Goal: Check status: Check status

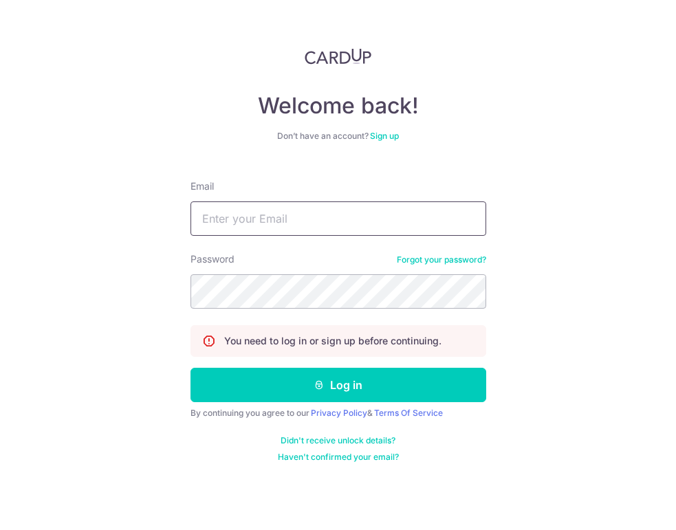
click at [283, 211] on input "Email" at bounding box center [338, 218] width 296 height 34
type input "[PERSON_NAME][EMAIL_ADDRESS][DOMAIN_NAME]"
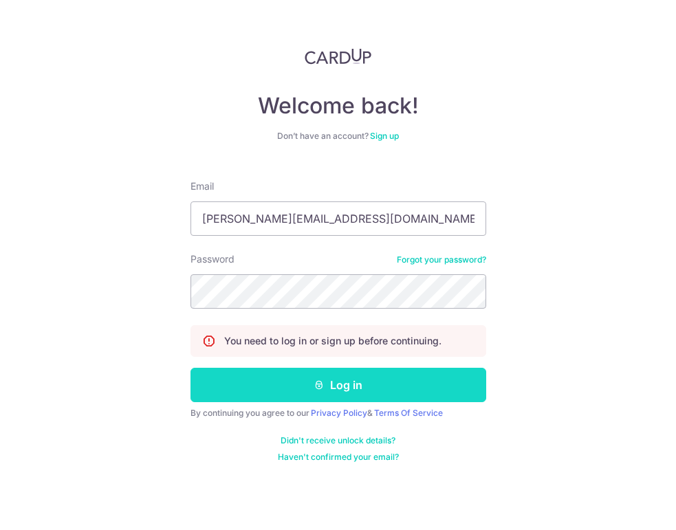
click at [326, 391] on button "Log in" at bounding box center [338, 385] width 296 height 34
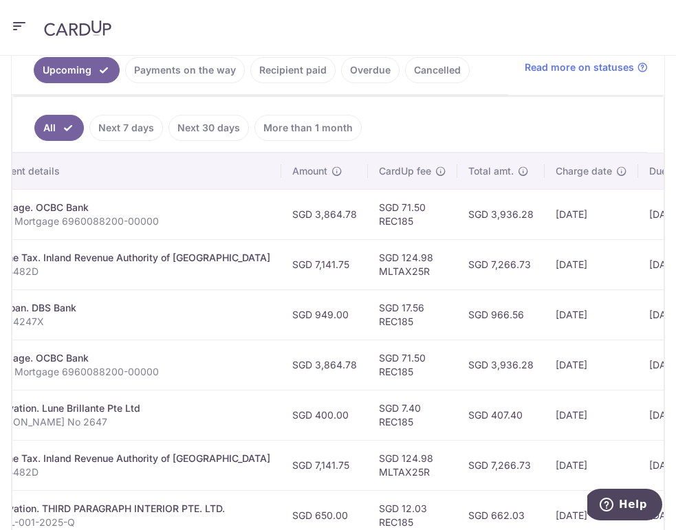
scroll to position [0, 318]
click at [195, 72] on link "Payments on the way" at bounding box center [185, 70] width 120 height 26
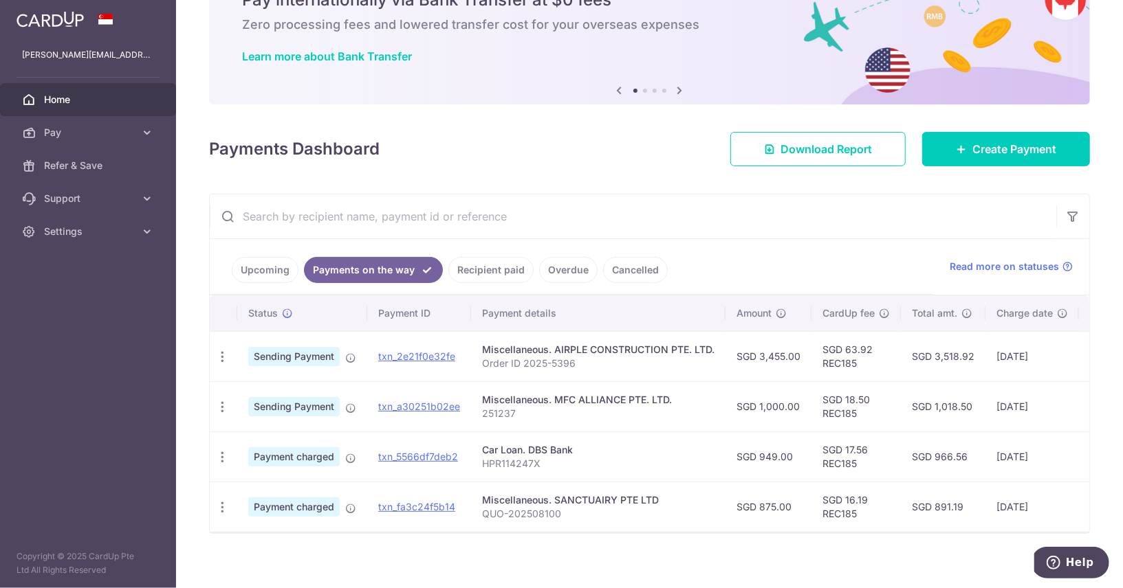
scroll to position [76, 0]
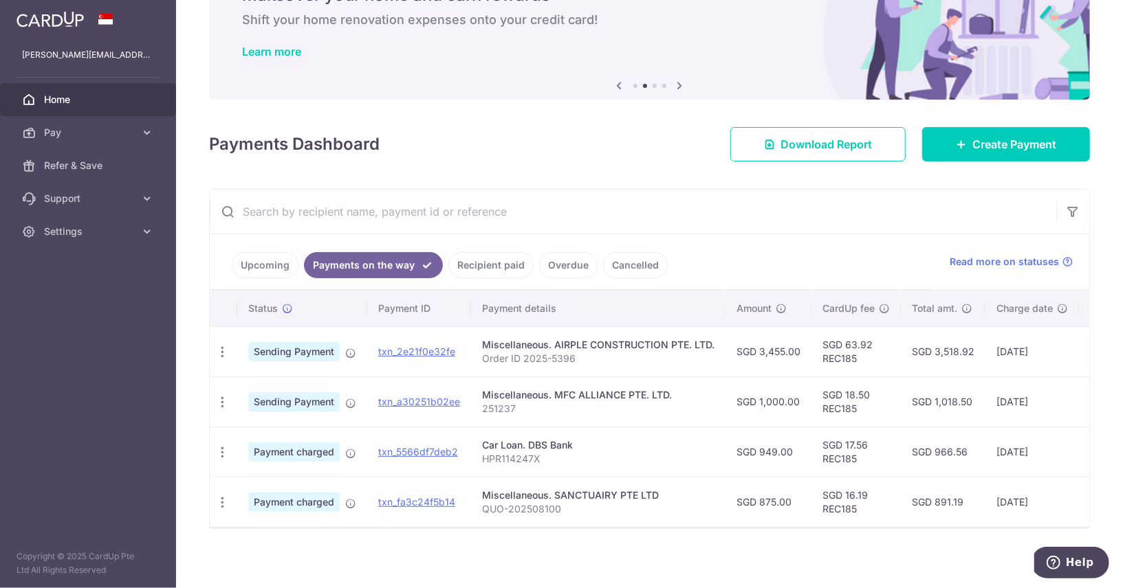
click at [493, 269] on link "Recipient paid" at bounding box center [490, 265] width 85 height 26
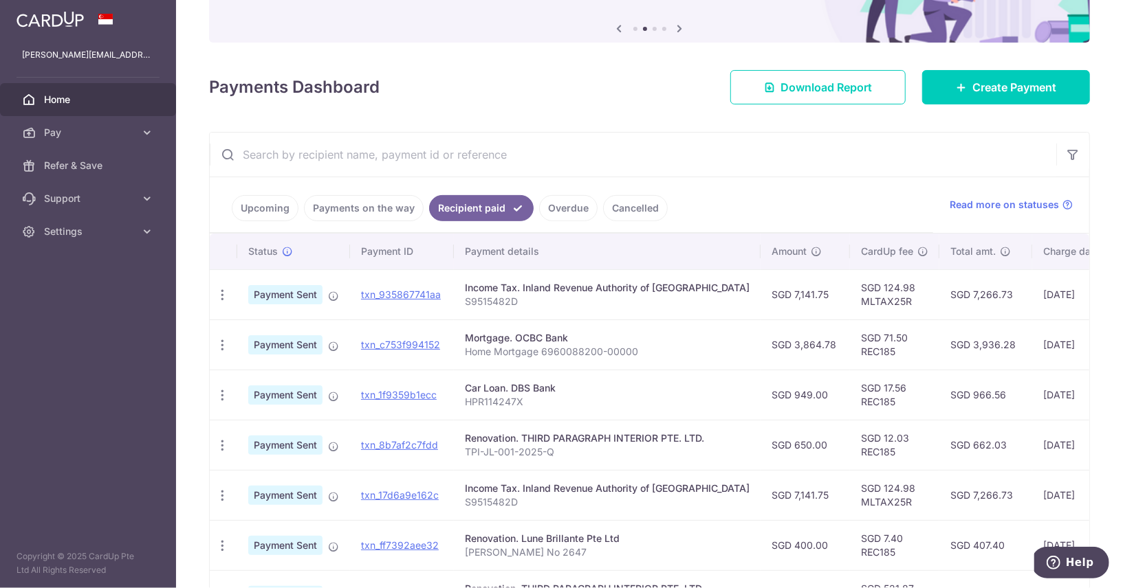
scroll to position [168, 0]
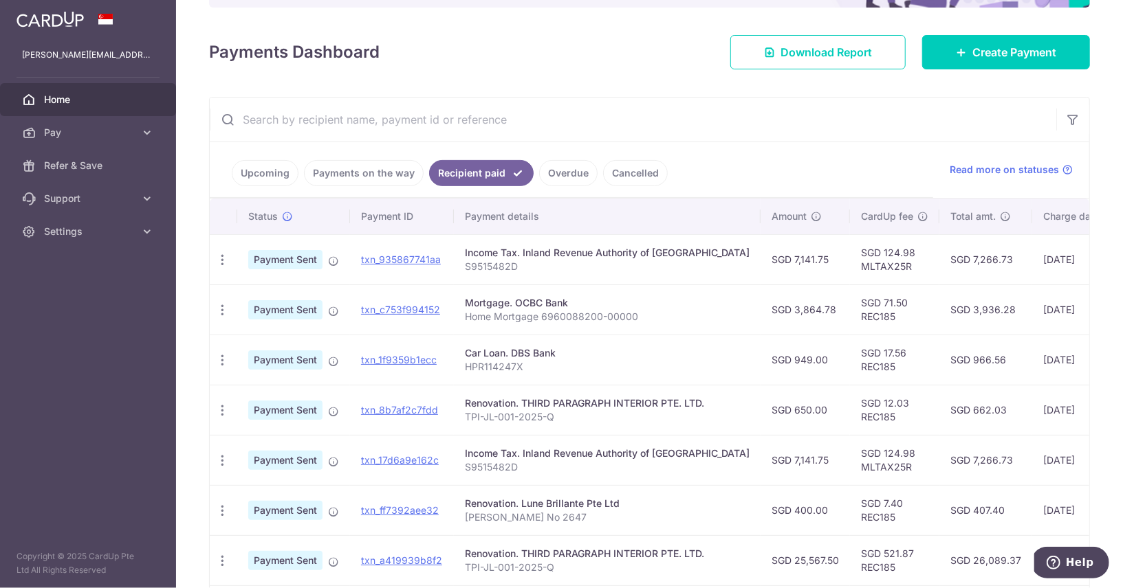
click at [337, 163] on link "Payments on the way" at bounding box center [364, 173] width 120 height 26
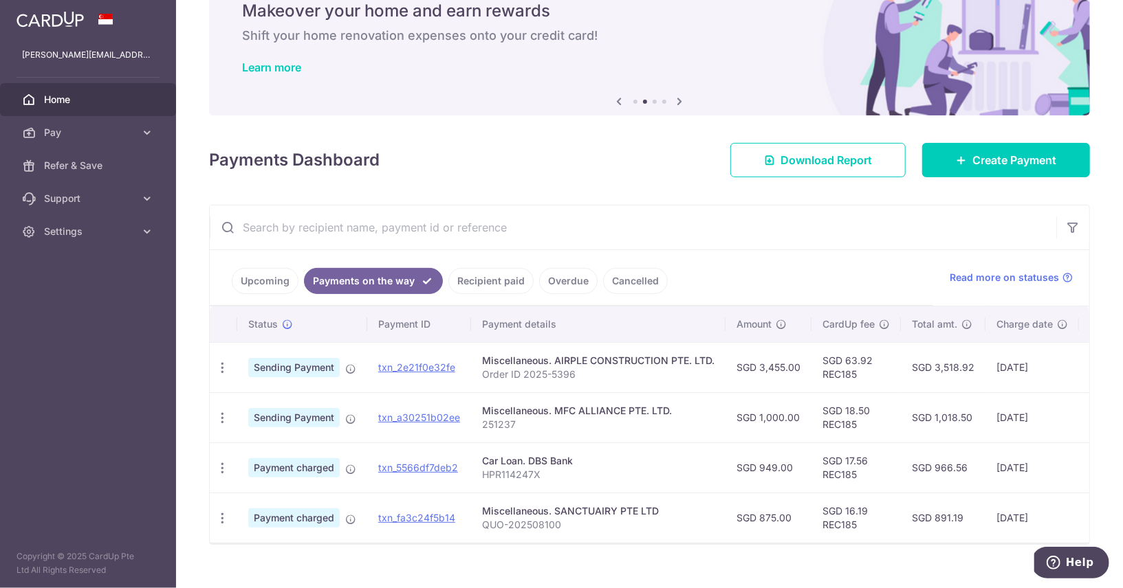
scroll to position [76, 0]
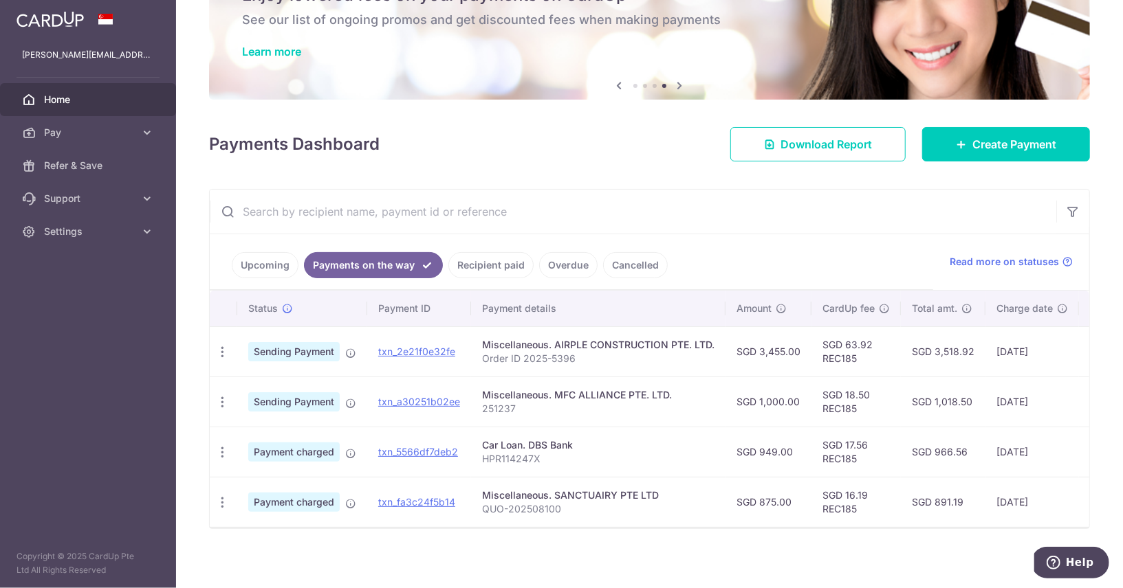
click at [272, 264] on link "Upcoming" at bounding box center [265, 265] width 67 height 26
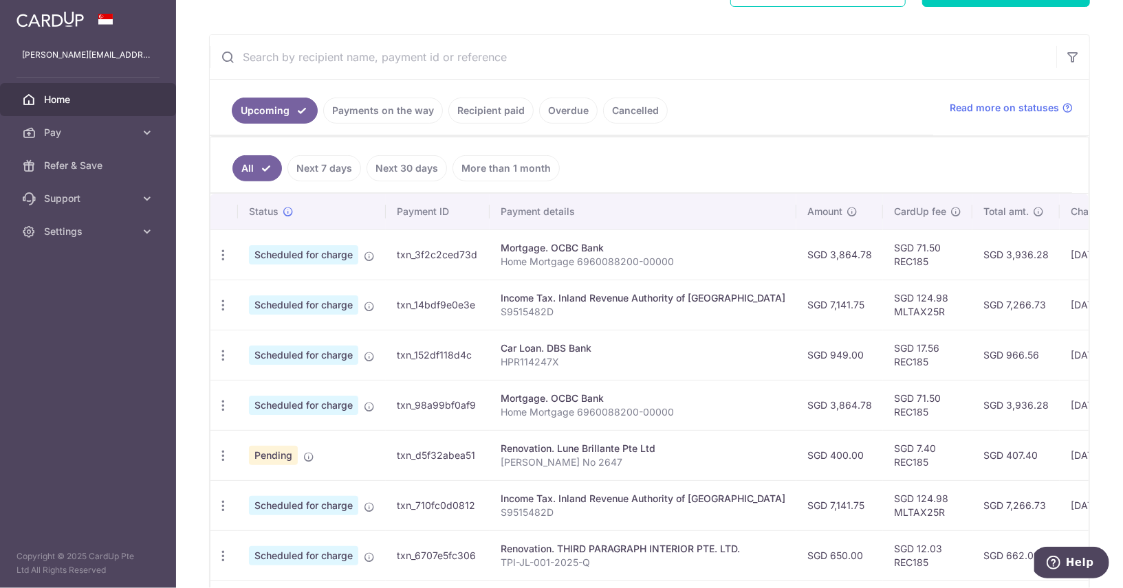
scroll to position [232, 0]
click at [342, 161] on link "Next 7 days" at bounding box center [324, 168] width 74 height 26
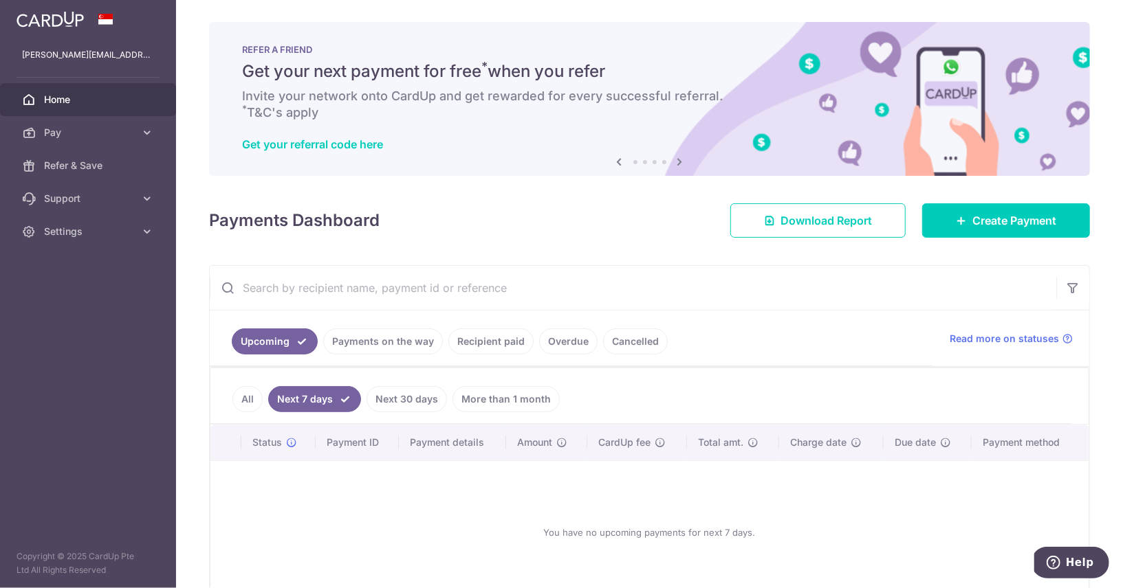
click at [405, 379] on ul "All Next 7 days Next 30 days More than 1 month" at bounding box center [640, 396] width 861 height 56
click at [250, 395] on link "All" at bounding box center [247, 399] width 30 height 26
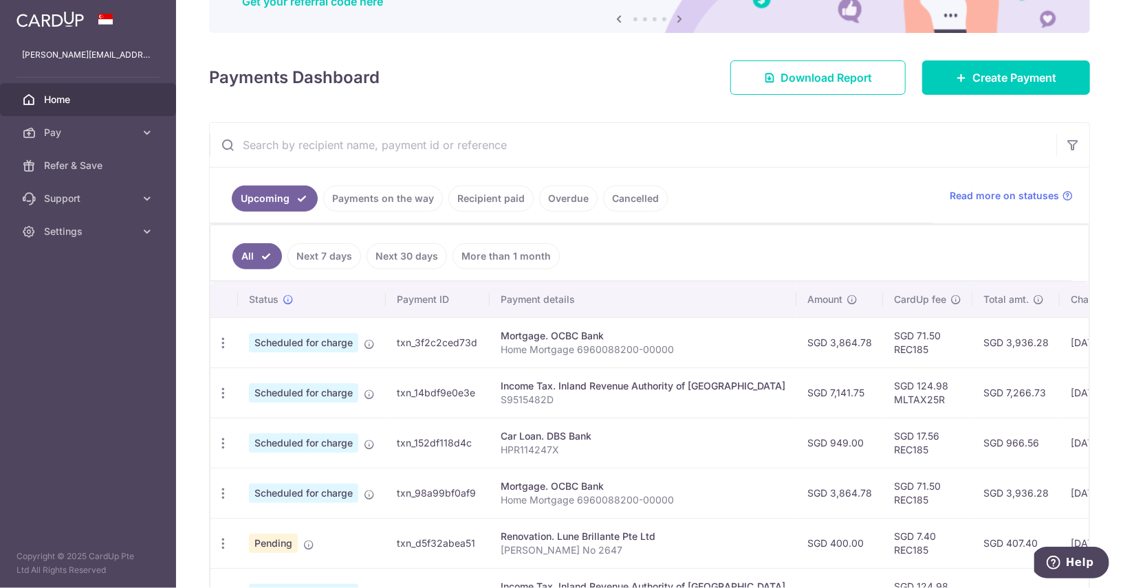
scroll to position [148, 0]
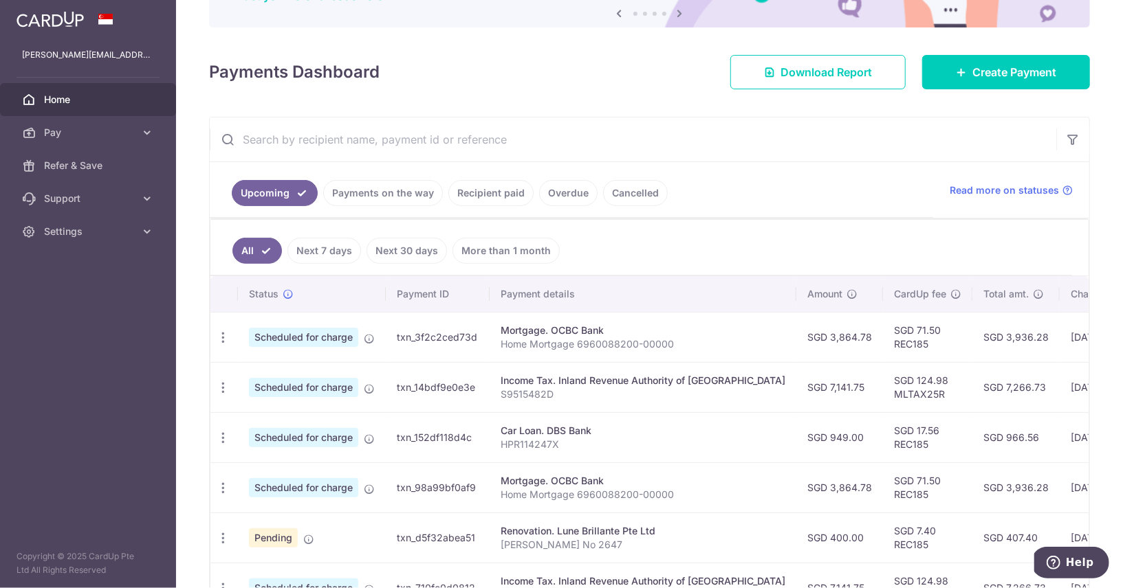
click at [380, 250] on link "Next 30 days" at bounding box center [406, 251] width 80 height 26
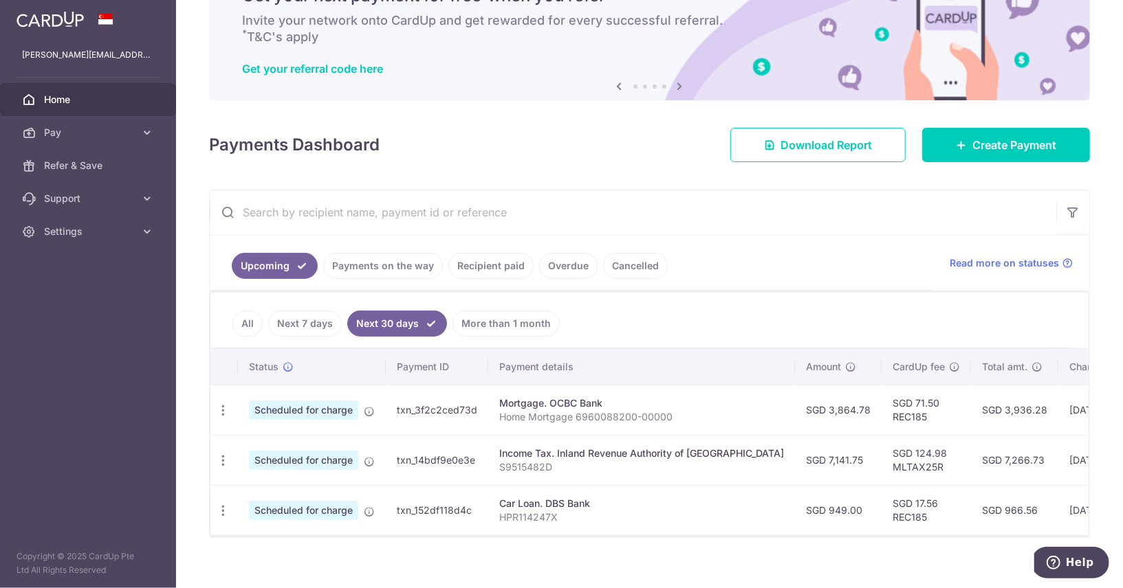
scroll to position [83, 0]
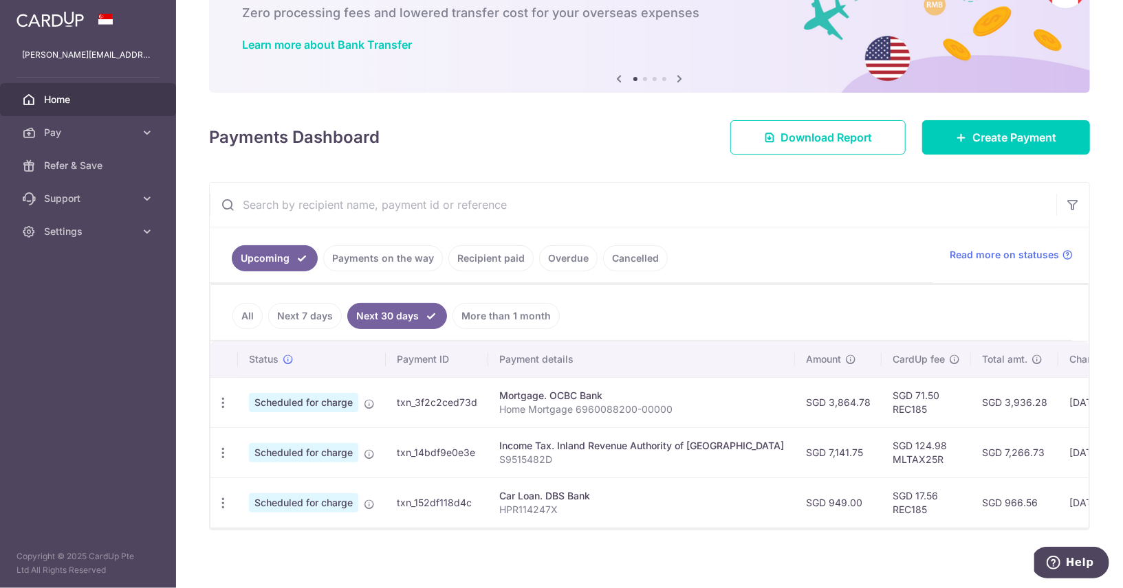
click at [465, 323] on link "More than 1 month" at bounding box center [505, 316] width 107 height 26
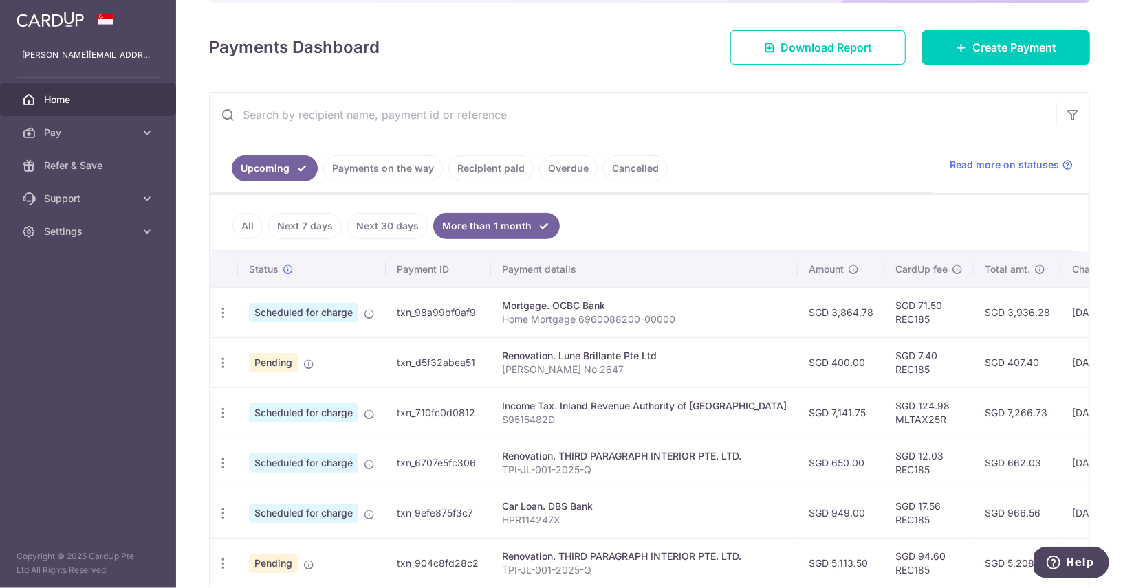
scroll to position [179, 0]
